Goal: Task Accomplishment & Management: Use online tool/utility

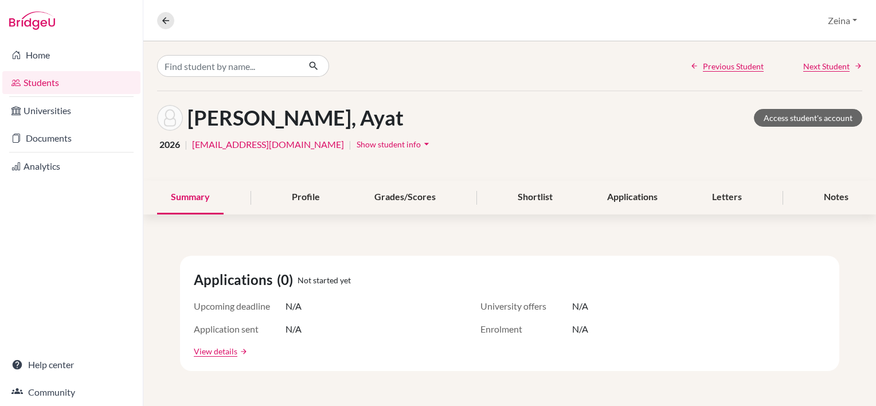
click at [66, 90] on link "Students" at bounding box center [71, 82] width 138 height 23
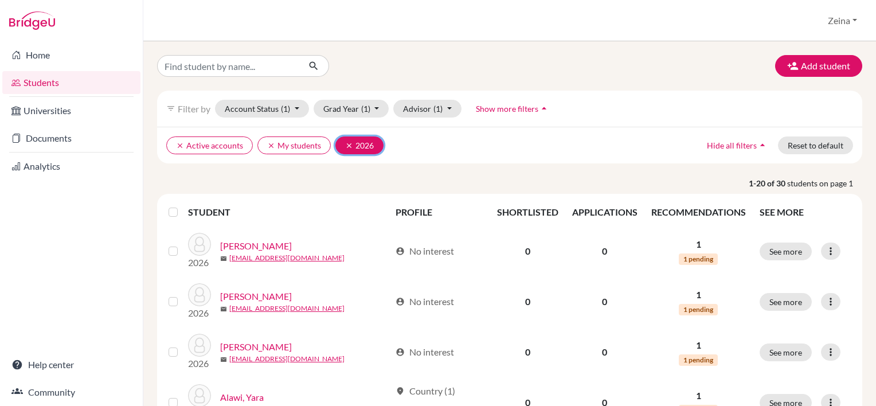
click at [349, 145] on icon "clear" at bounding box center [349, 146] width 8 height 8
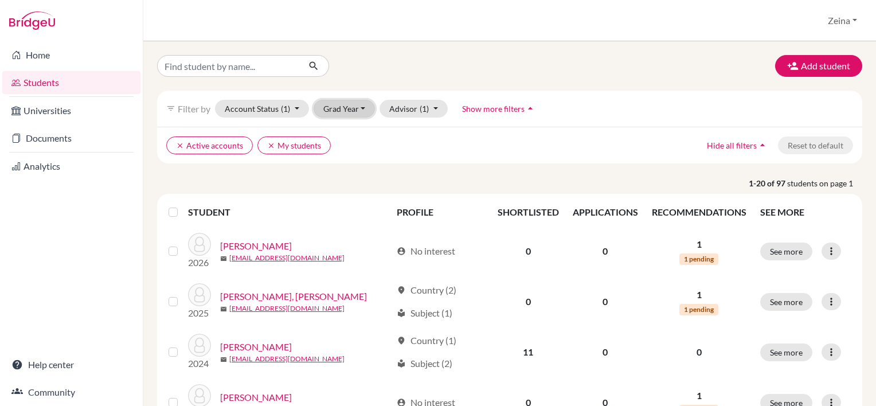
click at [366, 110] on button "Grad Year" at bounding box center [345, 109] width 62 height 18
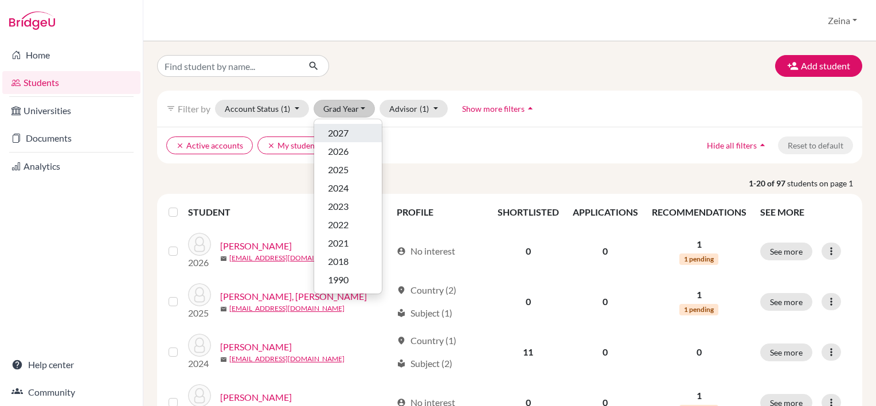
click at [351, 126] on div "2027" at bounding box center [348, 133] width 40 height 14
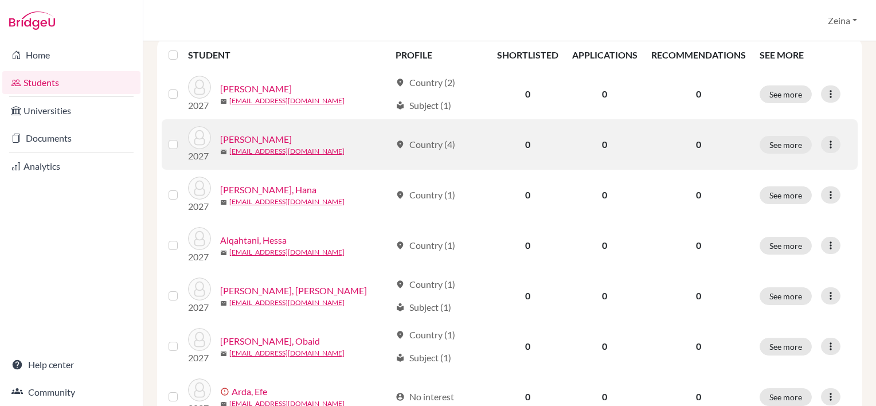
scroll to position [158, 0]
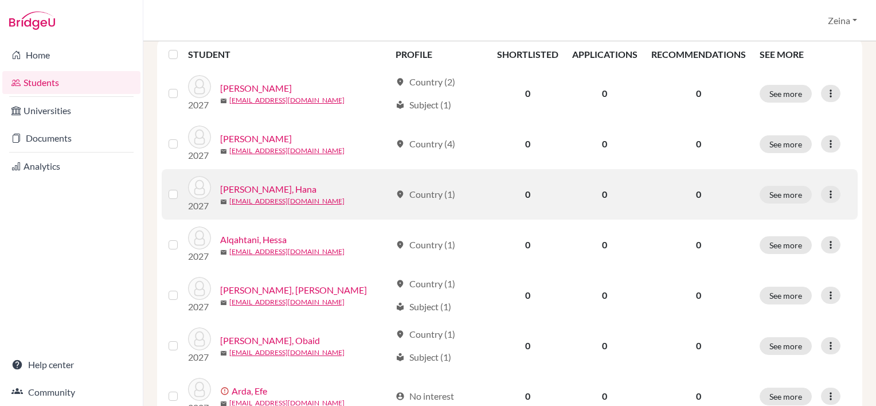
click at [253, 192] on link "Al Khateri, Hana" at bounding box center [268, 189] width 96 height 14
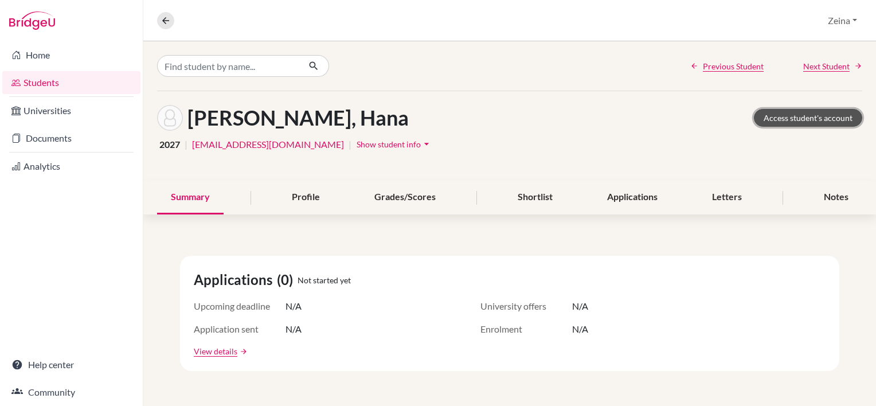
click at [811, 119] on link "Access student's account" at bounding box center [808, 118] width 108 height 18
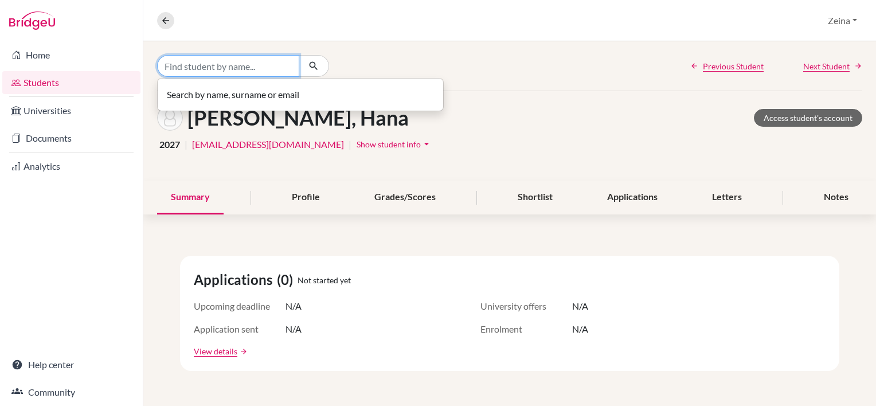
click at [232, 68] on input "Find student by name..." at bounding box center [228, 66] width 142 height 22
type input "ا"
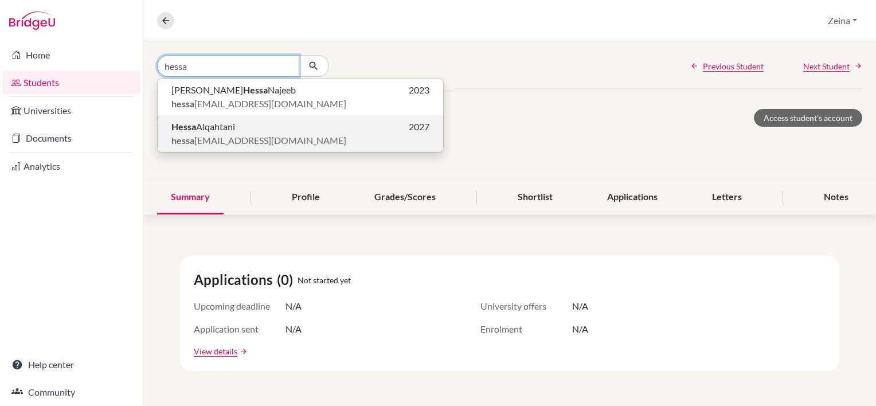
type input "hessa"
click at [234, 138] on span "hessa 2027@students.tws-rak.org" at bounding box center [258, 141] width 175 height 14
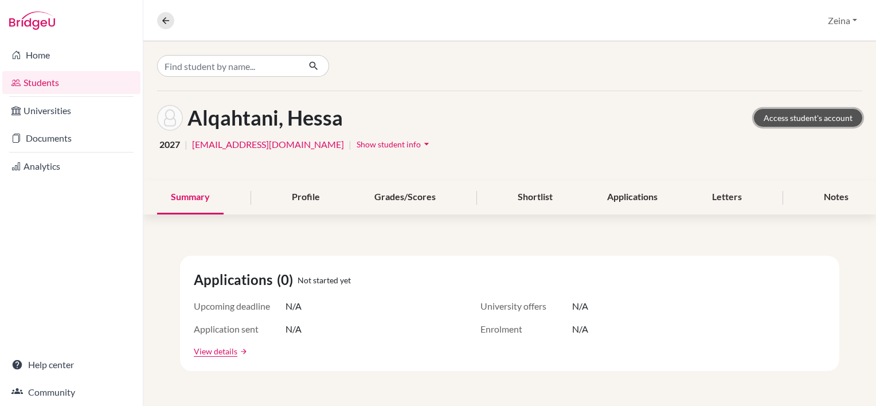
click at [790, 112] on link "Access student's account" at bounding box center [808, 118] width 108 height 18
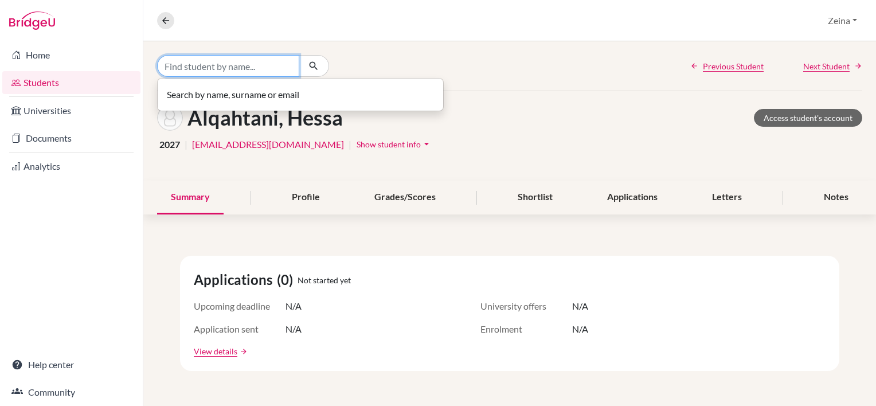
click at [284, 67] on input "Find student by name..." at bounding box center [228, 66] width 142 height 22
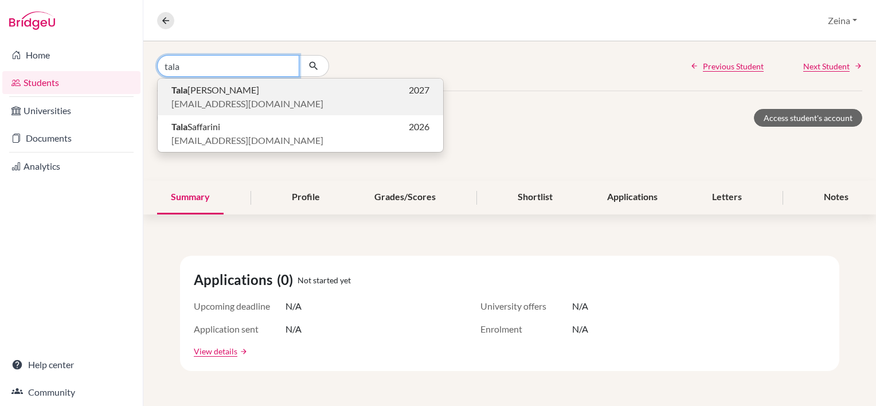
type input "tala"
click at [199, 97] on span "[EMAIL_ADDRESS][DOMAIN_NAME]" at bounding box center [247, 104] width 152 height 14
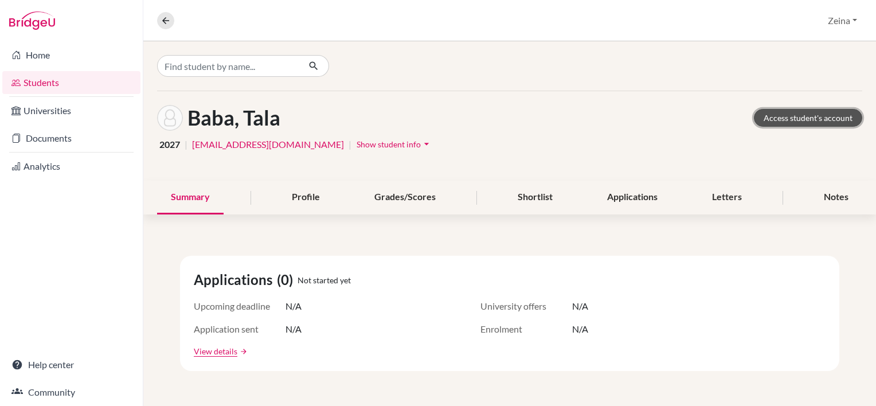
click at [809, 119] on link "Access student's account" at bounding box center [808, 118] width 108 height 18
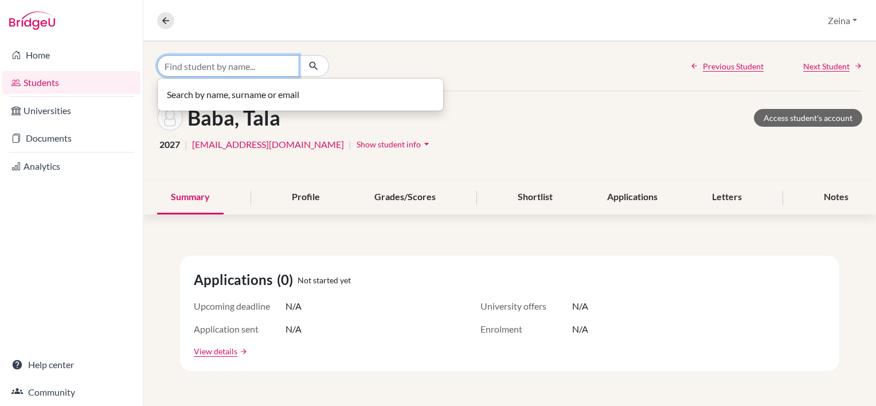
click at [225, 67] on input "Find student by name..." at bounding box center [228, 66] width 142 height 22
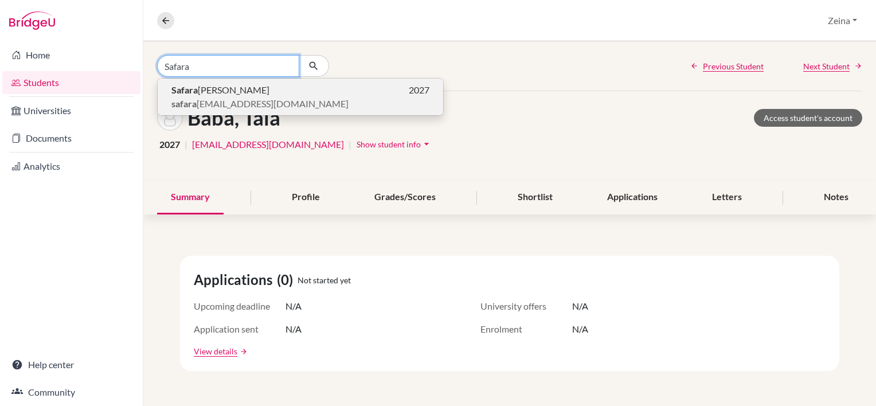
type input "Safara"
click at [252, 94] on span "Safara Christofferson" at bounding box center [220, 90] width 98 height 14
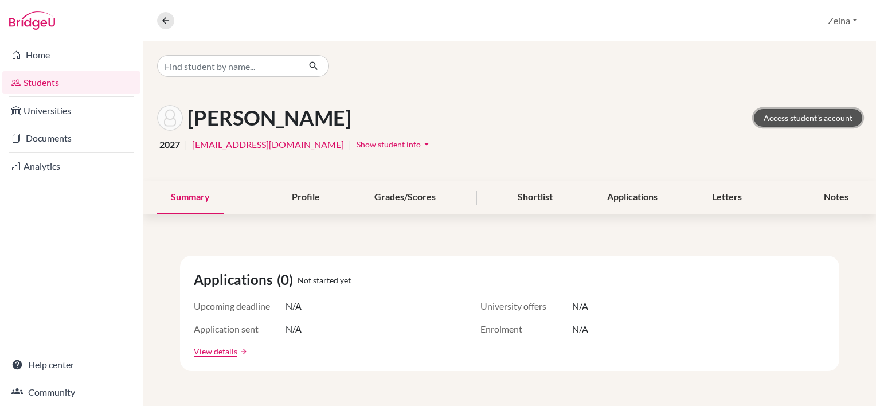
click at [791, 121] on link "Access student's account" at bounding box center [808, 118] width 108 height 18
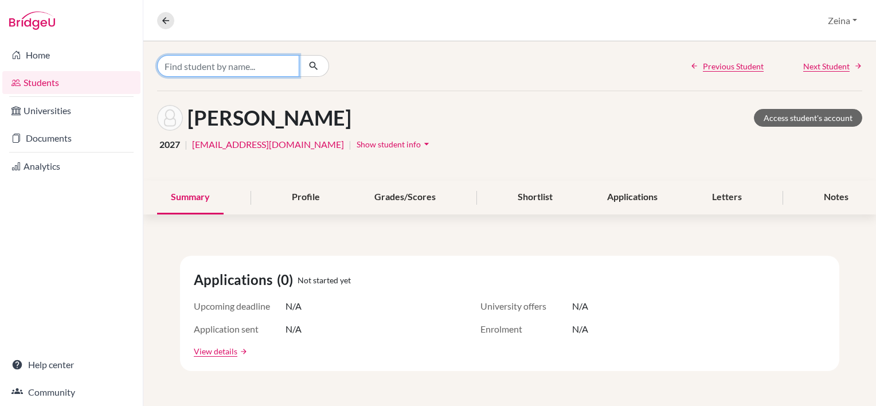
click at [223, 72] on input "Find student by name..." at bounding box center [228, 66] width 142 height 22
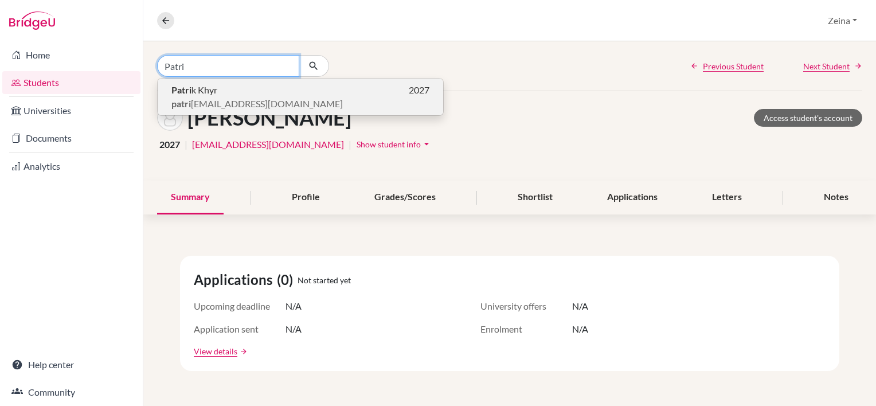
type input "Patri"
click at [194, 91] on span "Patri k Khyr" at bounding box center [194, 90] width 46 height 14
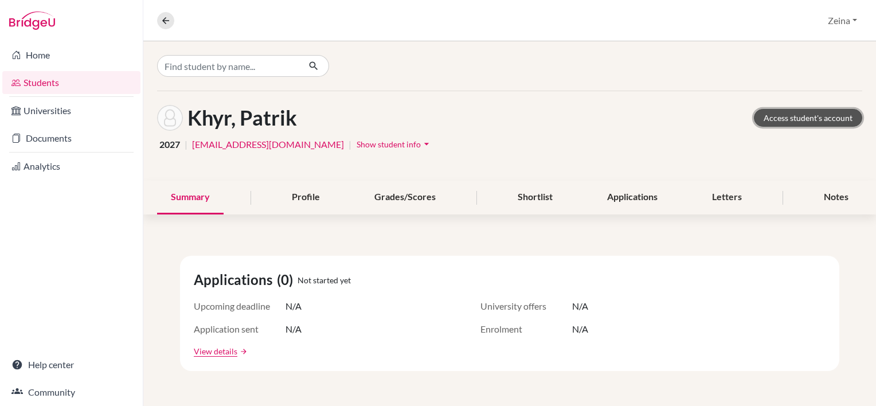
click at [809, 119] on link "Access student's account" at bounding box center [808, 118] width 108 height 18
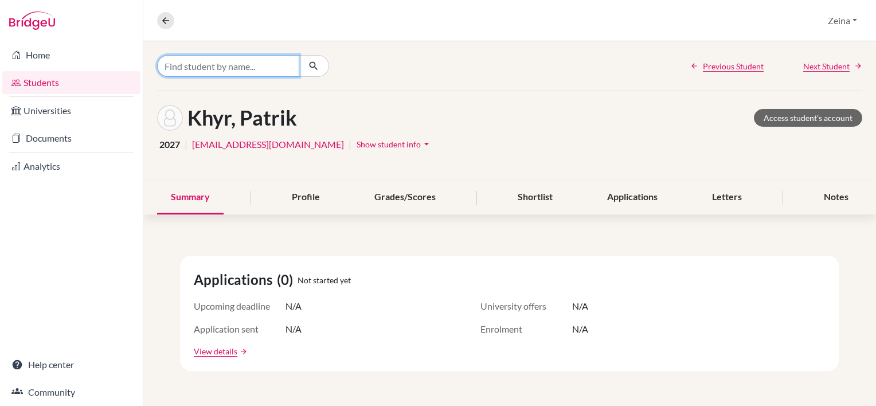
click at [245, 68] on input "Find student by name..." at bounding box center [228, 66] width 142 height 22
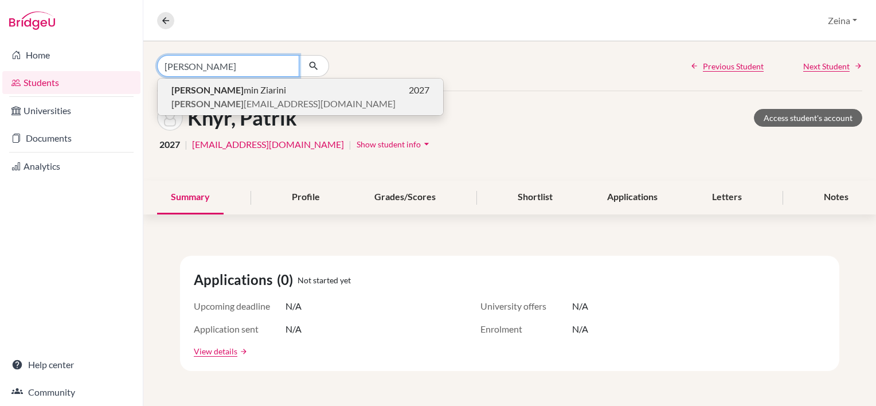
type input "[PERSON_NAME]"
click at [238, 89] on span "[PERSON_NAME]" at bounding box center [228, 90] width 115 height 14
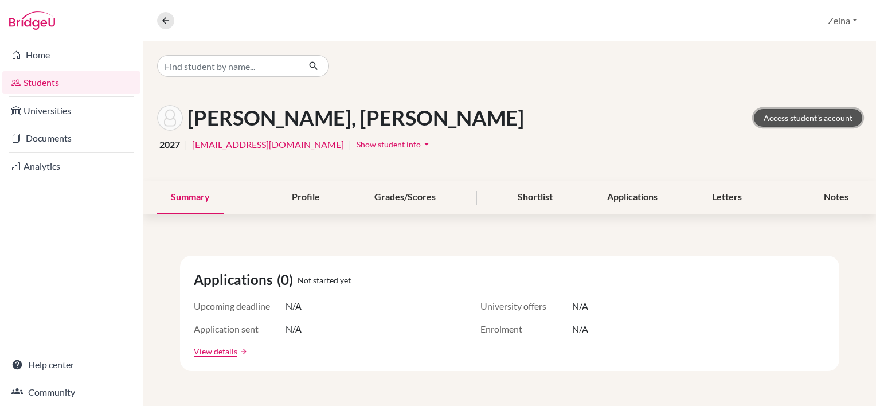
click at [789, 120] on link "Access student's account" at bounding box center [808, 118] width 108 height 18
